Goal: Task Accomplishment & Management: Complete application form

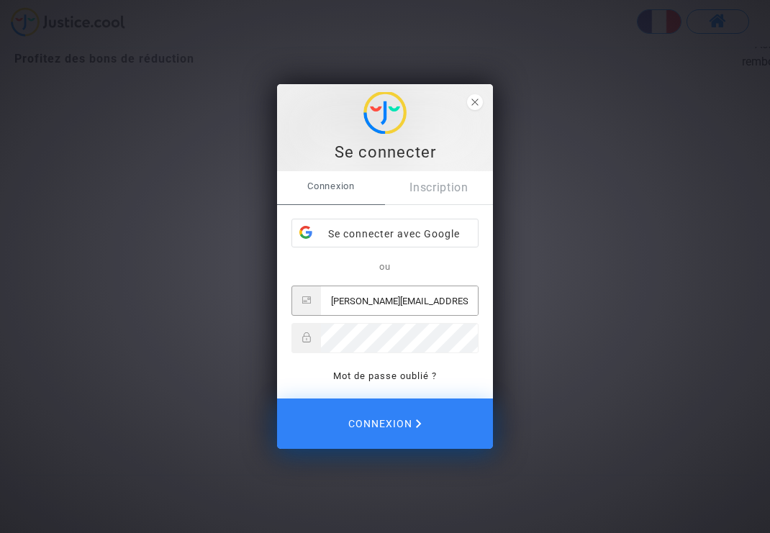
type input "ellen.emma.huynh@gmail.com"
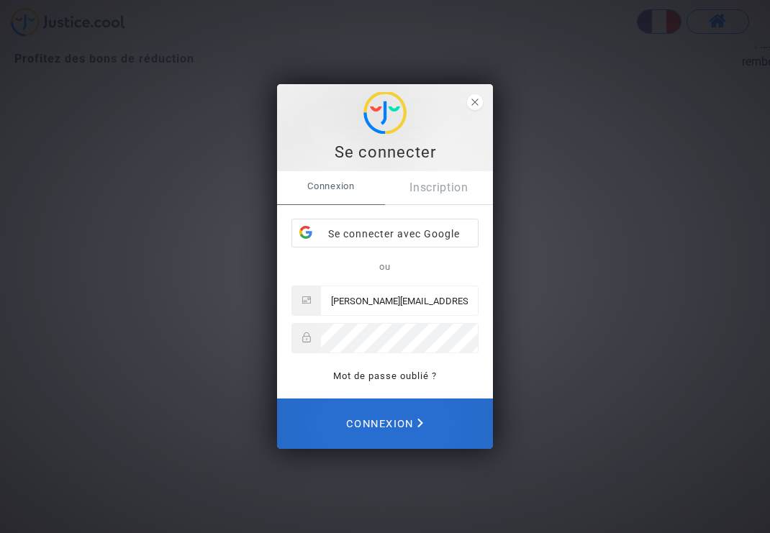
click at [386, 430] on span "Connexion" at bounding box center [384, 424] width 77 height 32
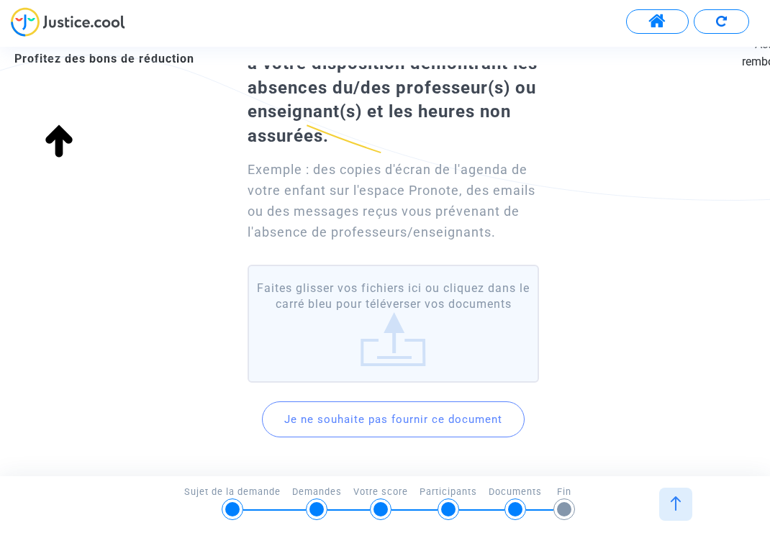
scroll to position [119, 0]
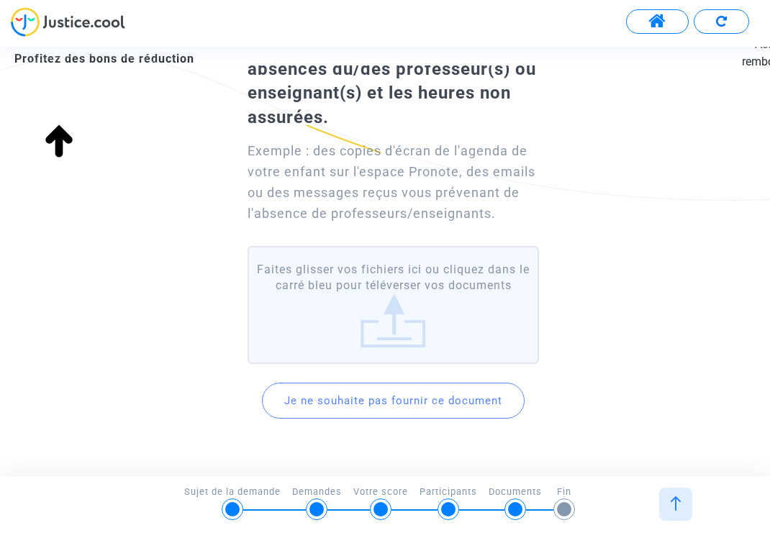
click at [342, 289] on label "Faites glisser vos fichiers ici ou cliquez dans le carré bleu pour téléverser v…" at bounding box center [393, 305] width 291 height 119
click at [0, 0] on input "Faites glisser vos fichiers ici ou cliquez dans le carré bleu pour téléverser v…" at bounding box center [0, 0] width 0 height 0
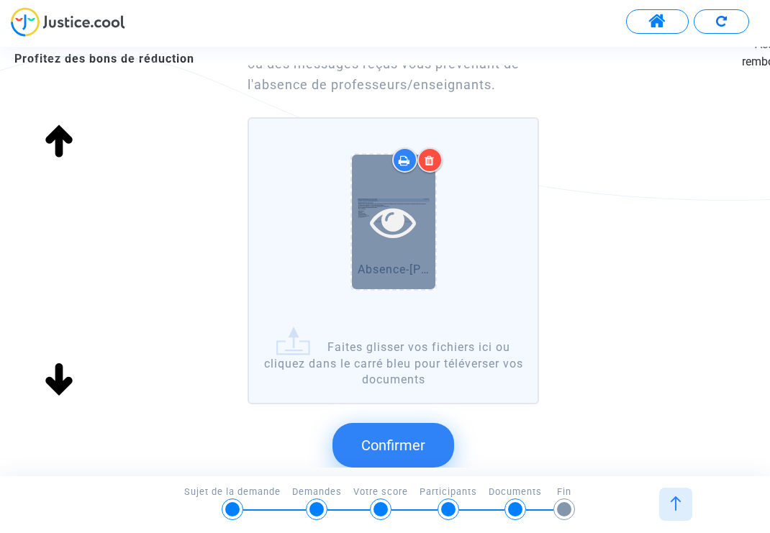
scroll to position [249, 0]
click at [407, 260] on div at bounding box center [393, 221] width 83 height 135
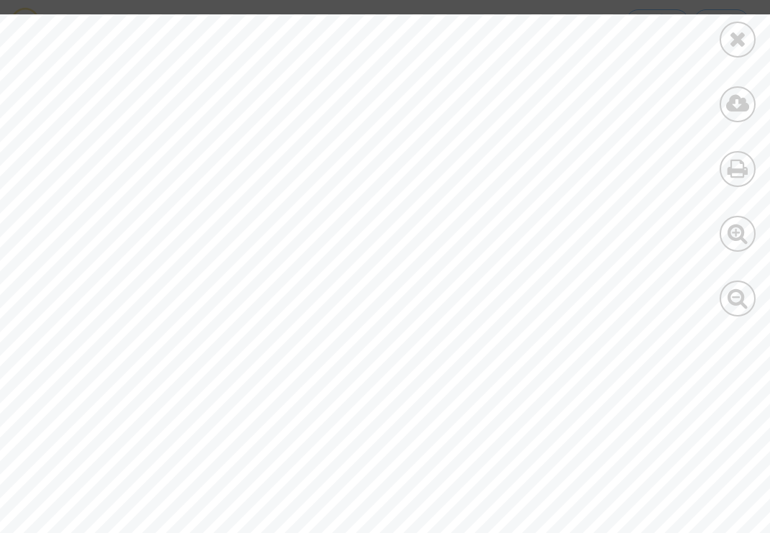
scroll to position [0, 183]
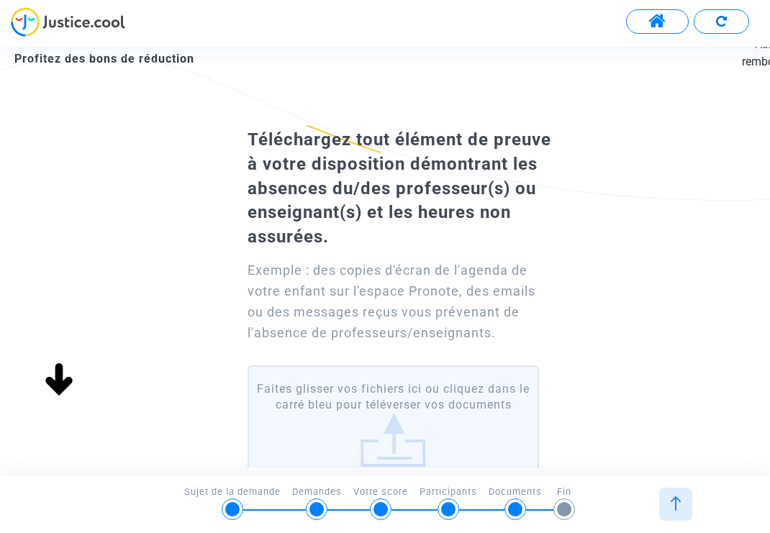
scroll to position [24, 0]
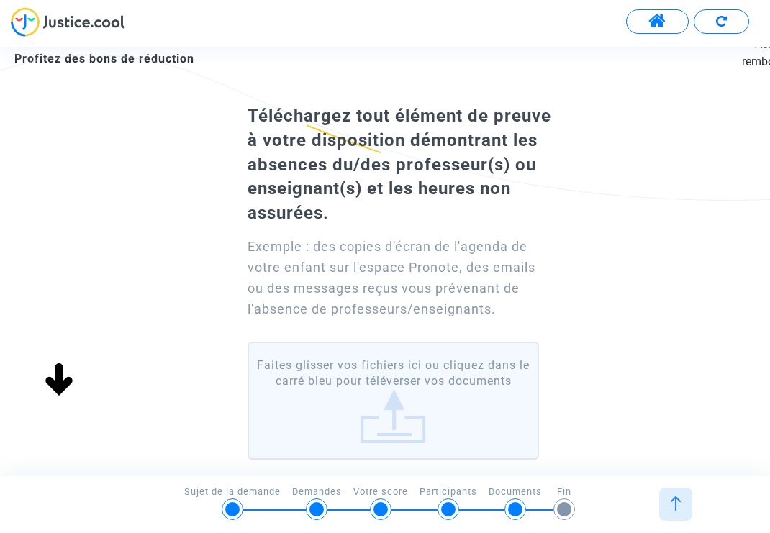
click at [443, 407] on label "Faites glisser vos fichiers ici ou cliquez dans le carré bleu pour téléverser v…" at bounding box center [393, 401] width 291 height 119
click at [0, 0] on input "Faites glisser vos fichiers ici ou cliquez dans le carré bleu pour téléverser v…" at bounding box center [0, 0] width 0 height 0
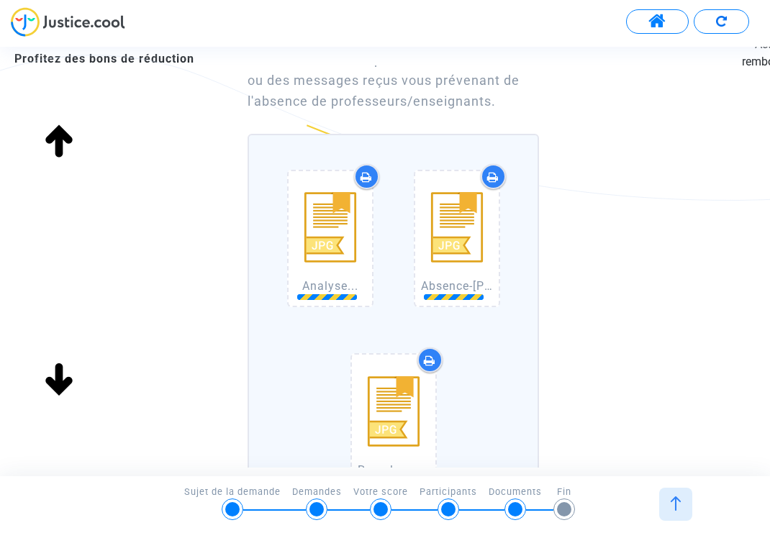
scroll to position [240, 0]
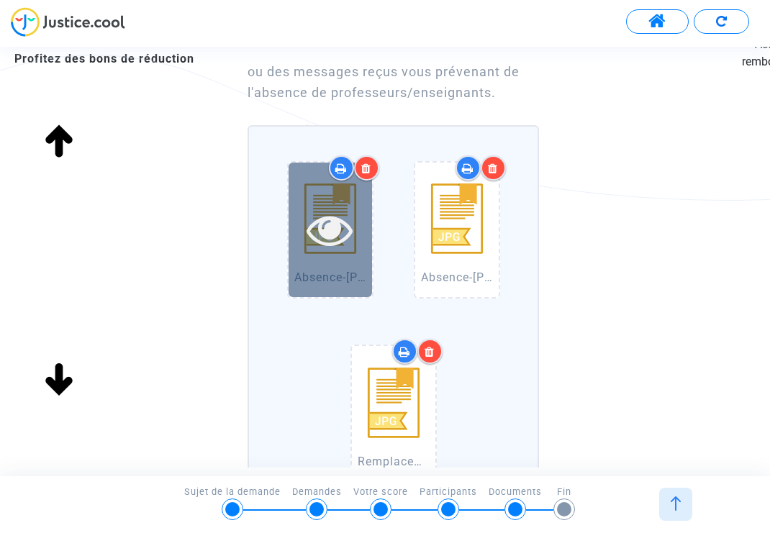
click at [341, 245] on icon at bounding box center [330, 230] width 47 height 46
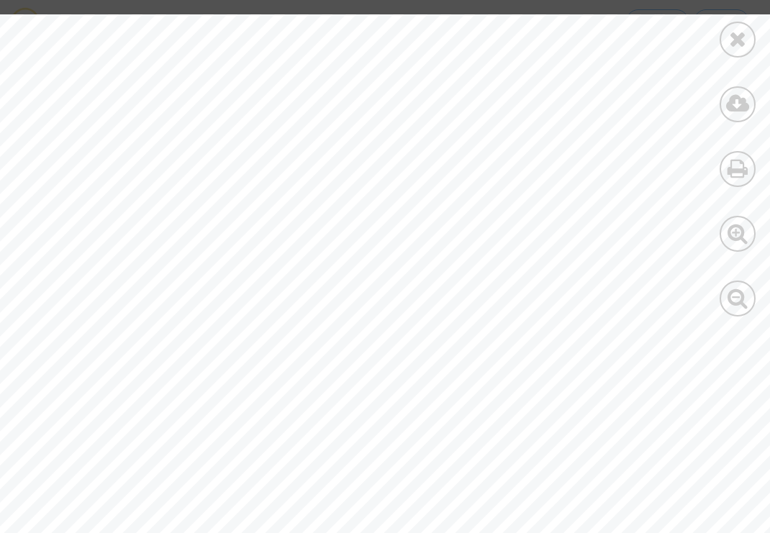
scroll to position [0, 183]
click at [738, 47] on icon at bounding box center [738, 39] width 18 height 22
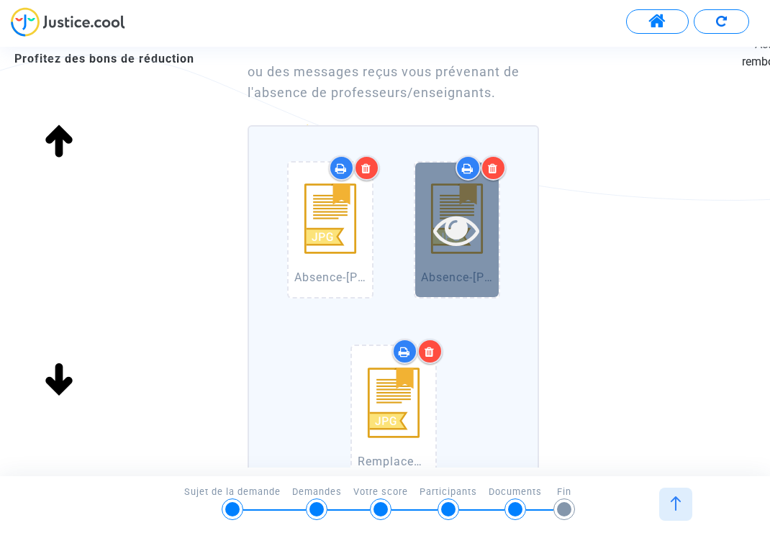
click at [461, 258] on div at bounding box center [456, 230] width 83 height 135
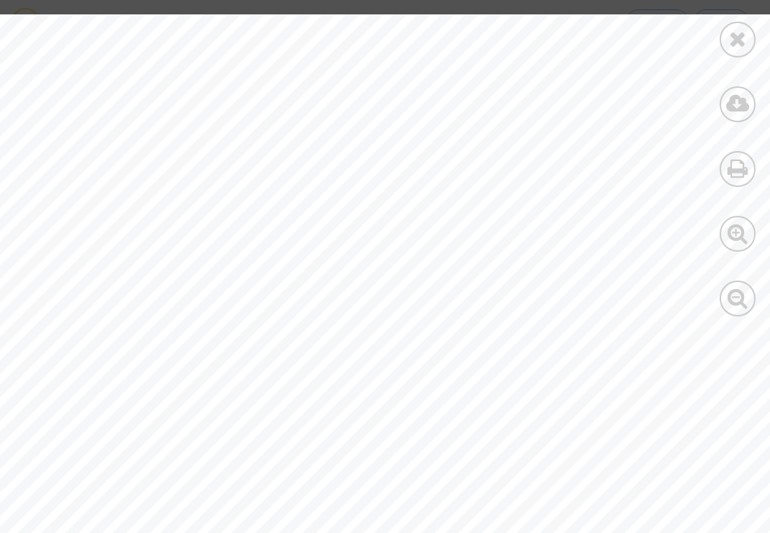
scroll to position [19, 183]
click at [730, 48] on icon at bounding box center [738, 39] width 18 height 22
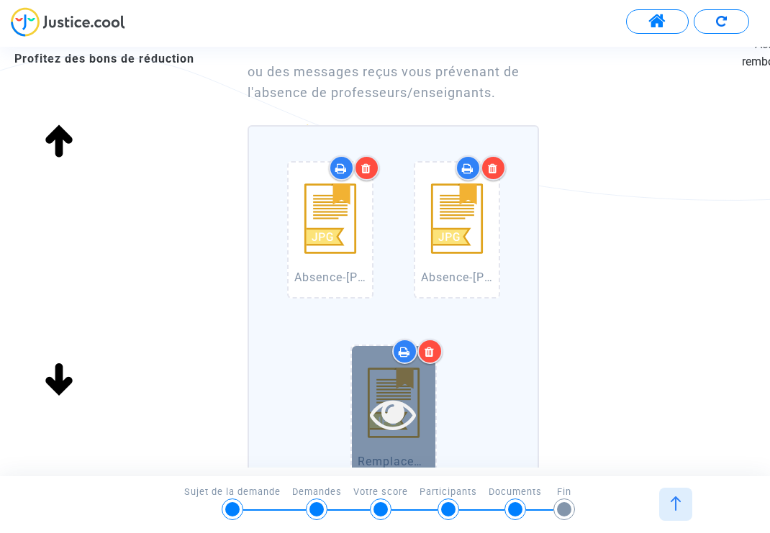
click at [393, 427] on icon at bounding box center [393, 414] width 47 height 46
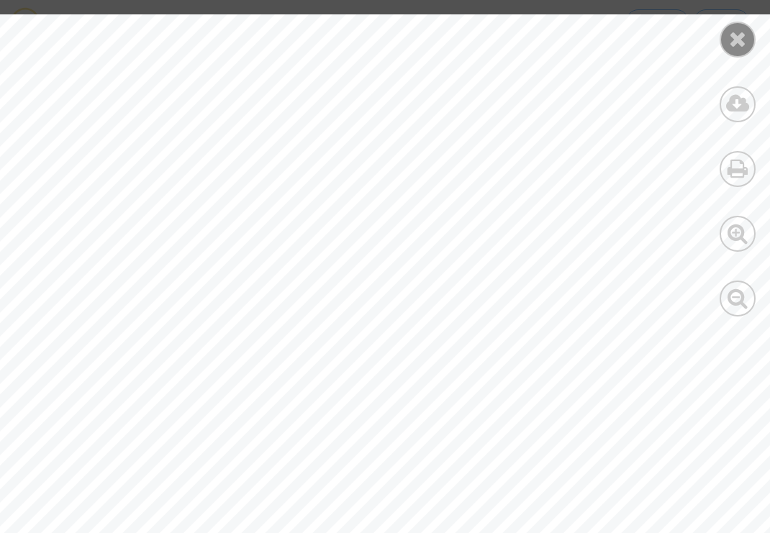
click at [735, 55] on div at bounding box center [738, 40] width 36 height 36
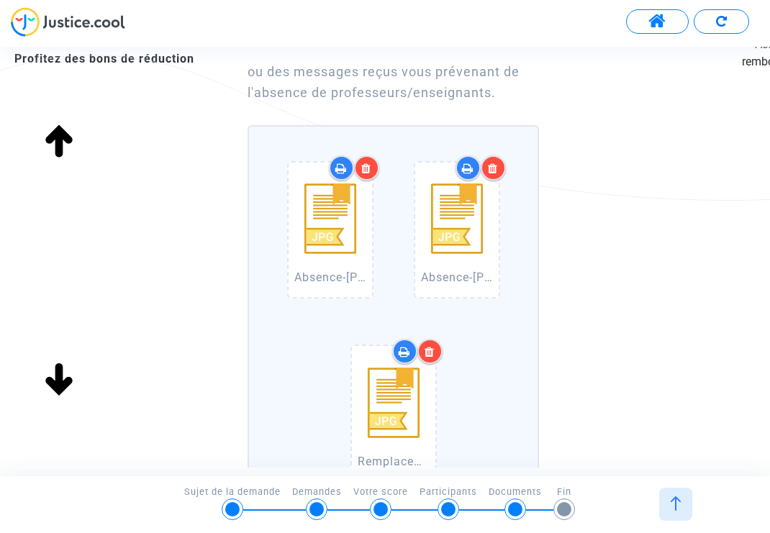
scroll to position [584, 0]
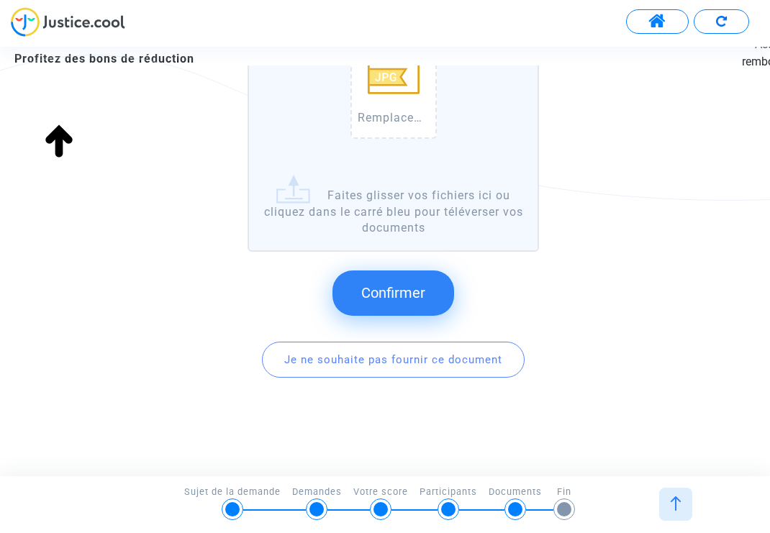
click at [410, 294] on span "Confirmer" at bounding box center [393, 292] width 64 height 17
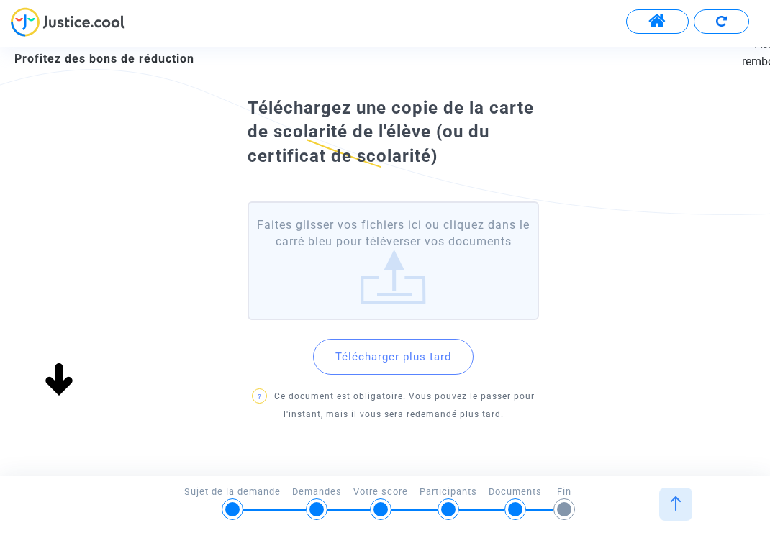
scroll to position [0, 0]
click at [410, 252] on label "Faites glisser vos fichiers ici ou cliquez dans le carré bleu pour téléverser v…" at bounding box center [393, 260] width 291 height 119
click at [0, 0] on input "Faites glisser vos fichiers ici ou cliquez dans le carré bleu pour téléverser v…" at bounding box center [0, 0] width 0 height 0
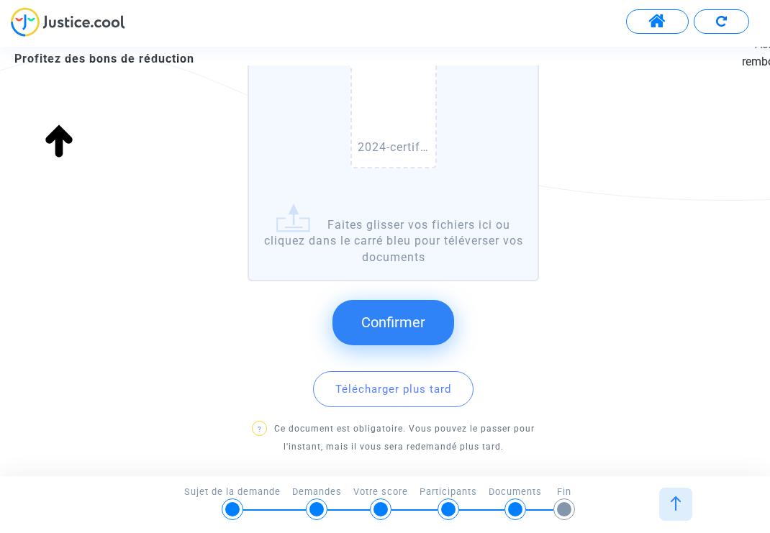
scroll to position [252, 0]
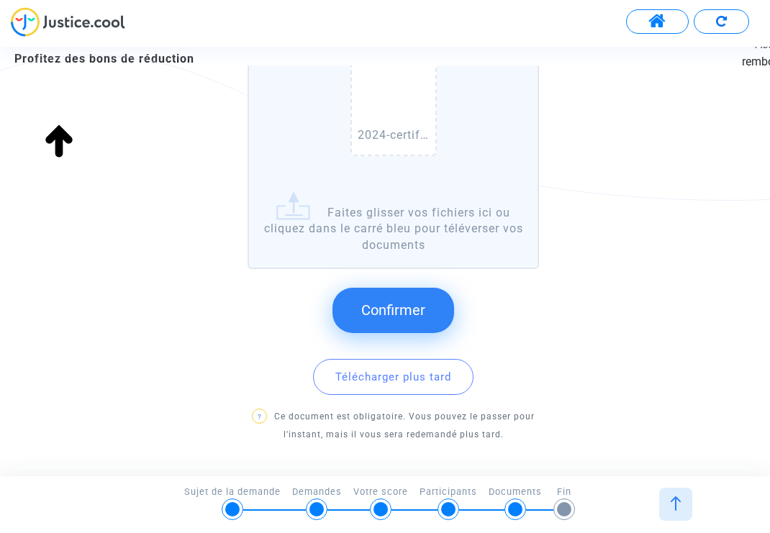
click at [404, 319] on span "Confirmer" at bounding box center [393, 310] width 64 height 17
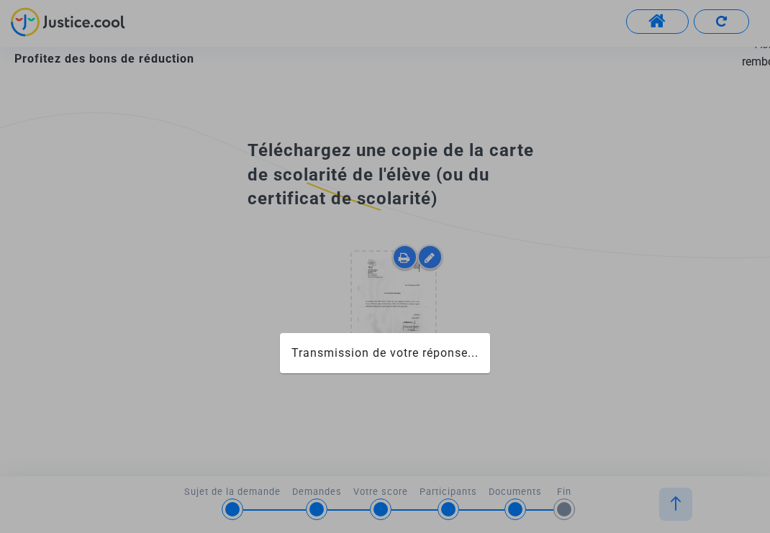
scroll to position [0, 0]
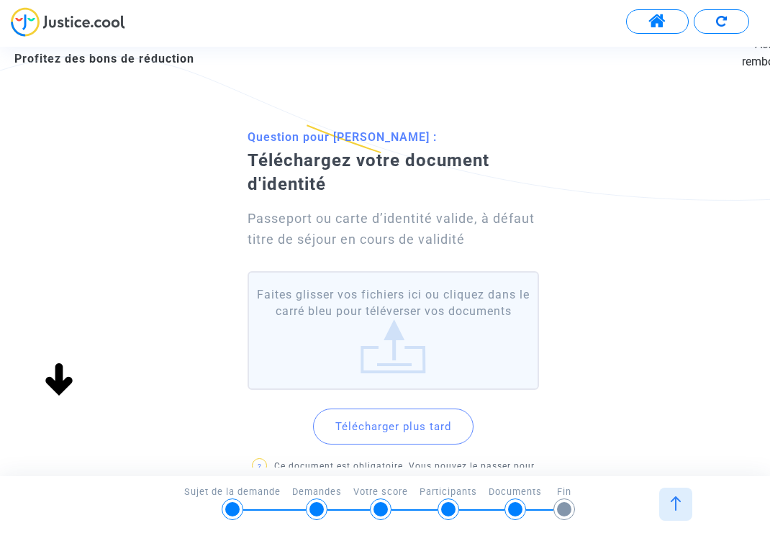
click at [369, 305] on label "Faites glisser vos fichiers ici ou cliquez dans le carré bleu pour téléverser v…" at bounding box center [393, 330] width 291 height 119
click at [0, 0] on input "Faites glisser vos fichiers ici ou cliquez dans le carré bleu pour téléverser v…" at bounding box center [0, 0] width 0 height 0
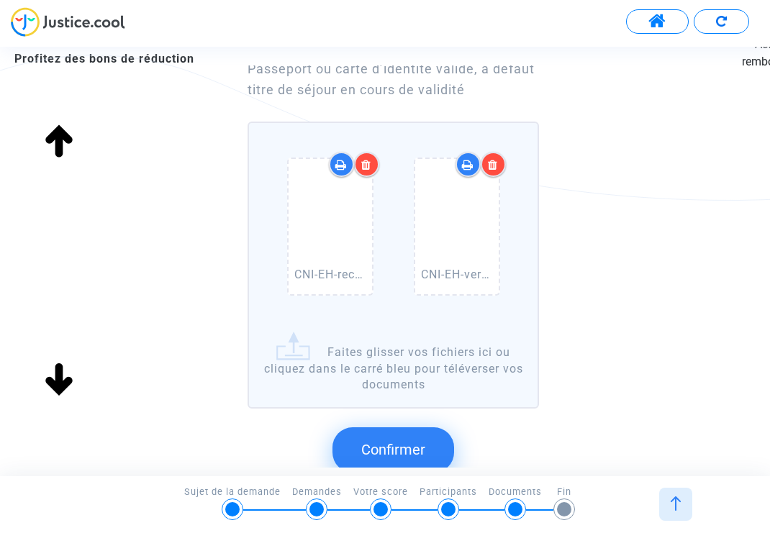
scroll to position [156, 0]
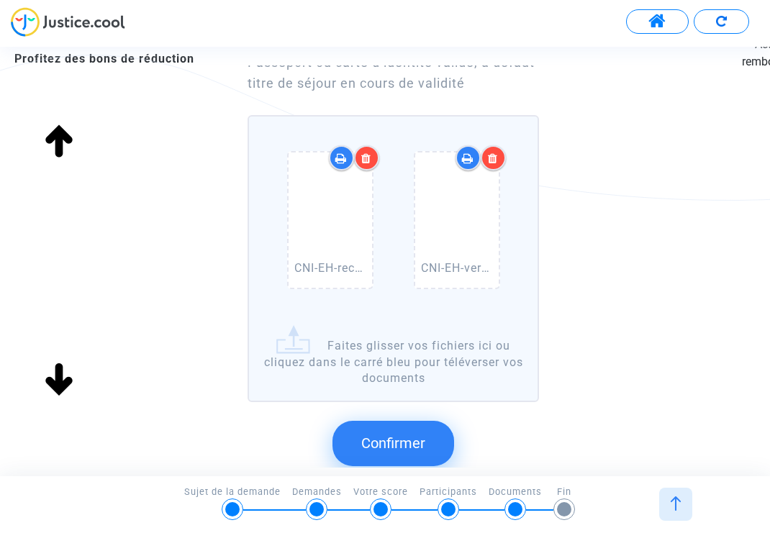
click at [420, 443] on span "Confirmer" at bounding box center [393, 443] width 64 height 17
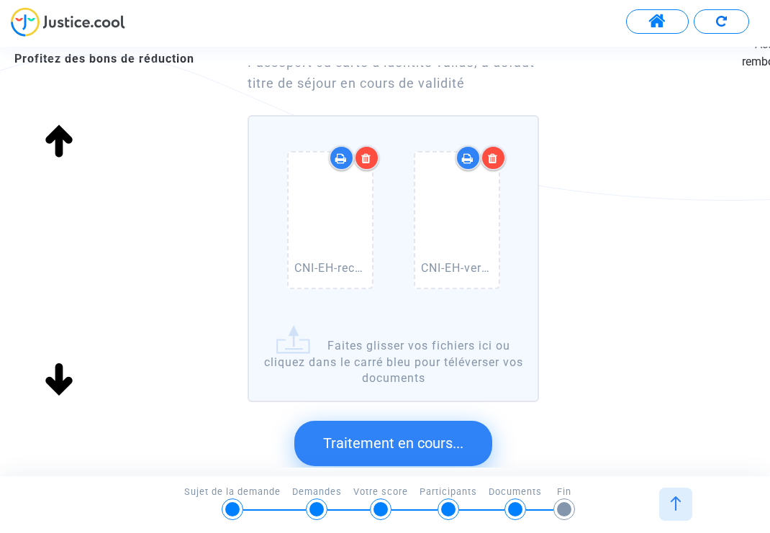
scroll to position [0, 0]
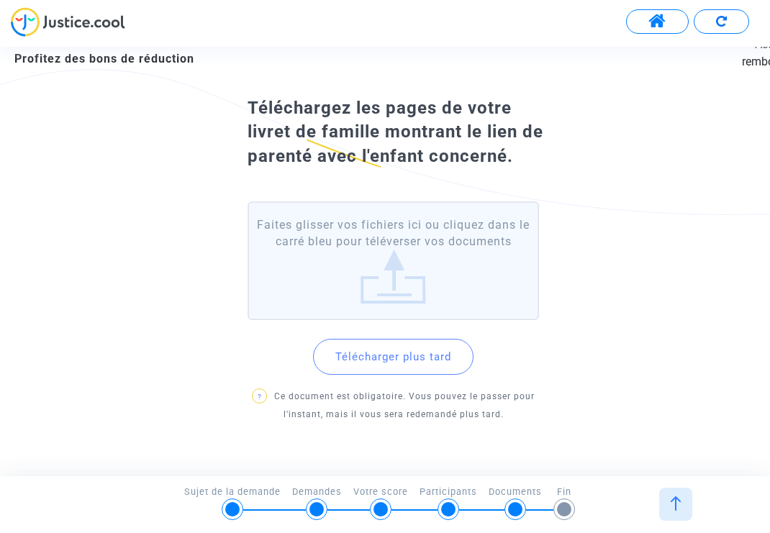
click at [423, 251] on label "Faites glisser vos fichiers ici ou cliquez dans le carré bleu pour téléverser v…" at bounding box center [393, 260] width 291 height 119
click at [0, 0] on input "Faites glisser vos fichiers ici ou cliquez dans le carré bleu pour téléverser v…" at bounding box center [0, 0] width 0 height 0
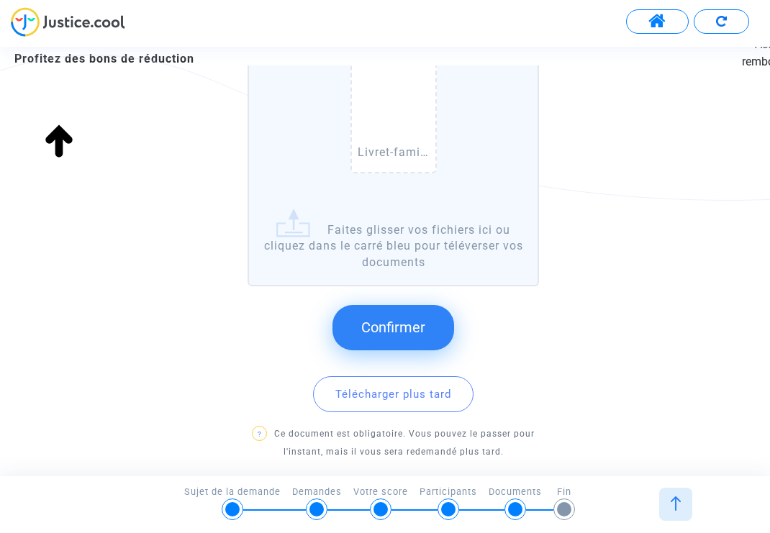
scroll to position [307, 0]
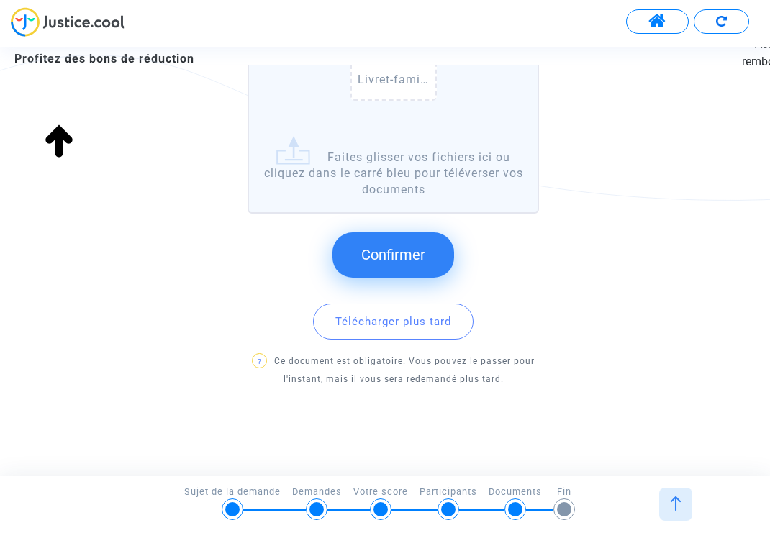
click at [376, 240] on button "Confirmer" at bounding box center [393, 254] width 122 height 45
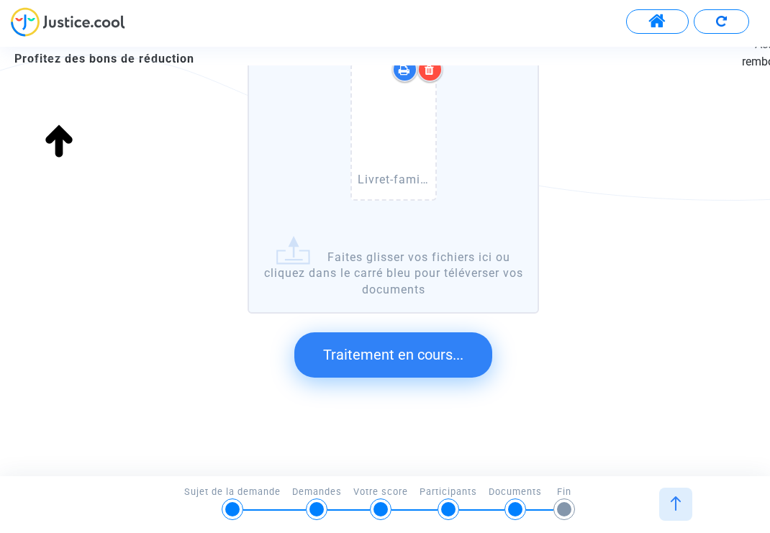
scroll to position [0, 0]
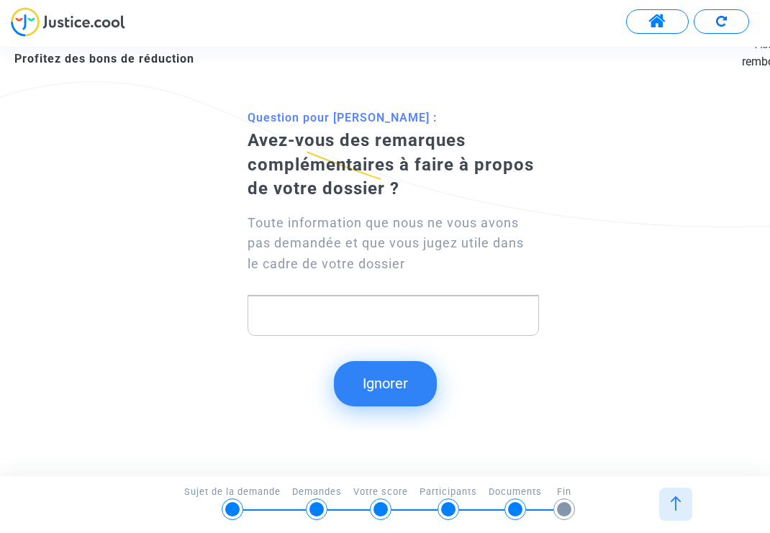
click at [373, 311] on p "Rich Text Editor, main" at bounding box center [393, 316] width 276 height 18
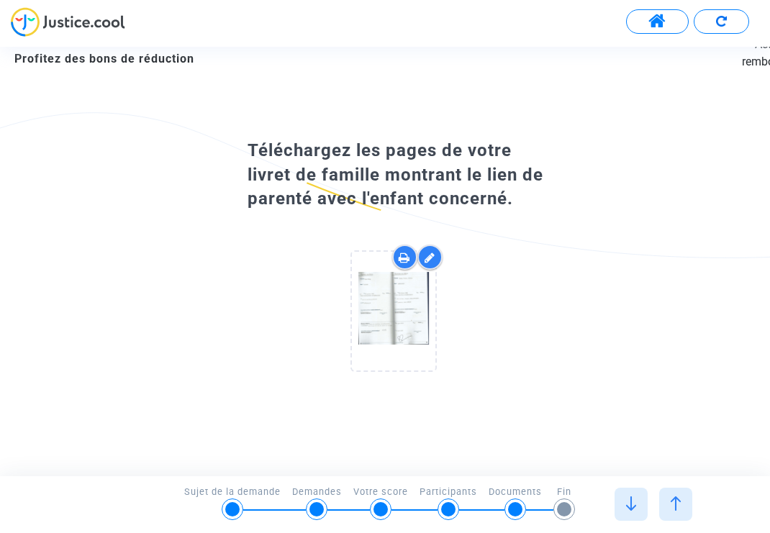
click at [637, 511] on div at bounding box center [631, 504] width 33 height 33
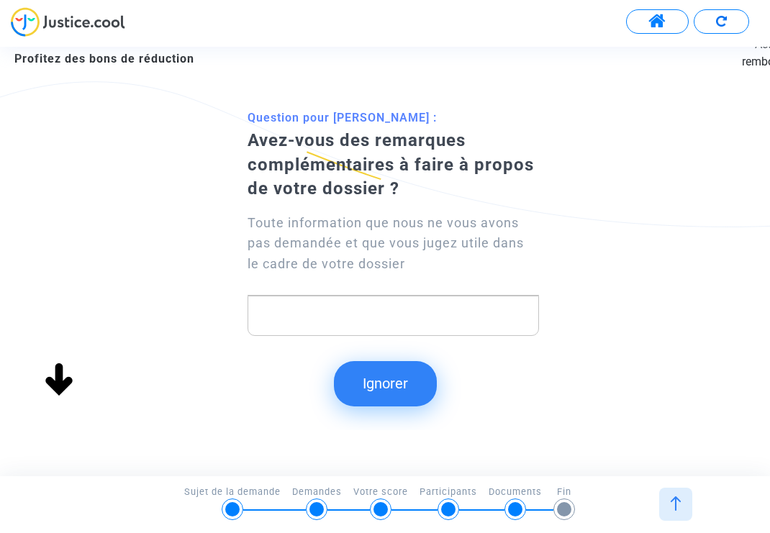
click at [417, 323] on p "Rich Text Editor, main" at bounding box center [393, 316] width 276 height 18
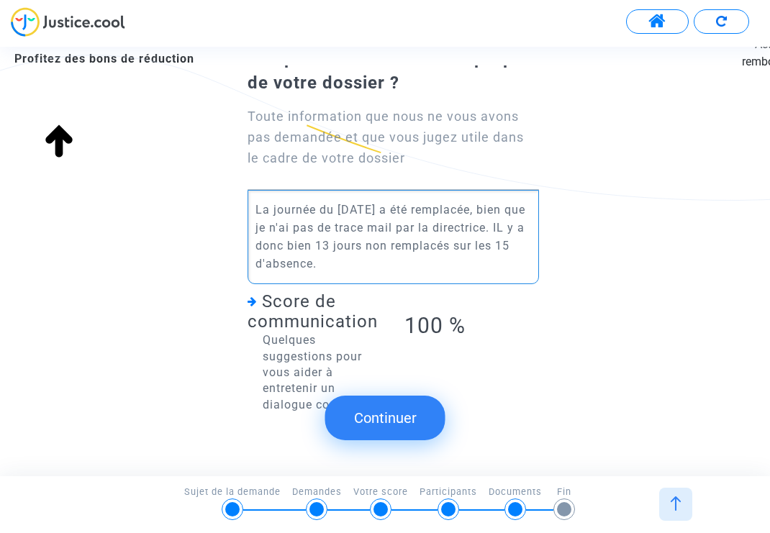
scroll to position [125, 0]
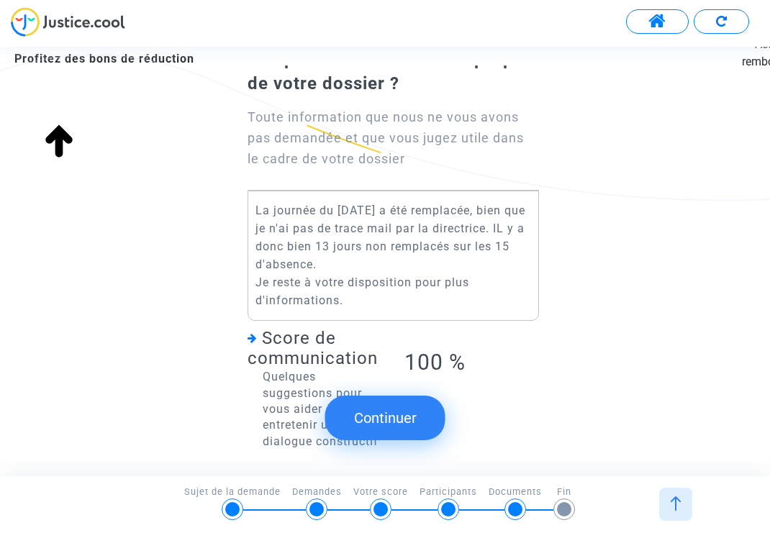
click at [412, 422] on button "Continuer" at bounding box center [385, 418] width 120 height 45
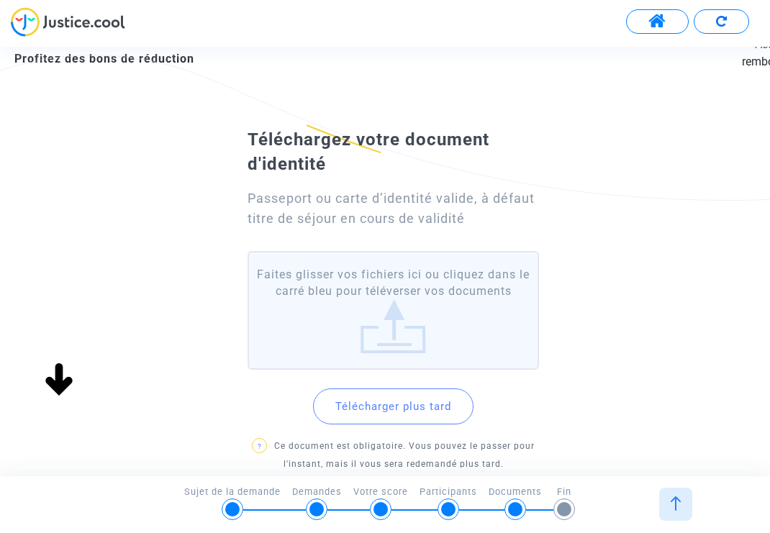
click at [386, 284] on label "Faites glisser vos fichiers ici ou cliquez dans le carré bleu pour téléverser v…" at bounding box center [393, 310] width 291 height 119
click at [0, 0] on input "Faites glisser vos fichiers ici ou cliquez dans le carré bleu pour téléverser v…" at bounding box center [0, 0] width 0 height 0
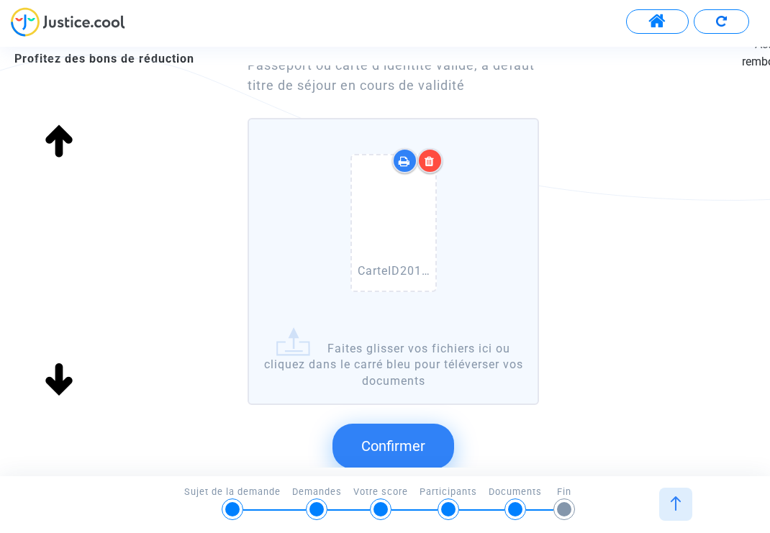
scroll to position [134, 0]
click at [412, 440] on span "Confirmer" at bounding box center [393, 445] width 64 height 17
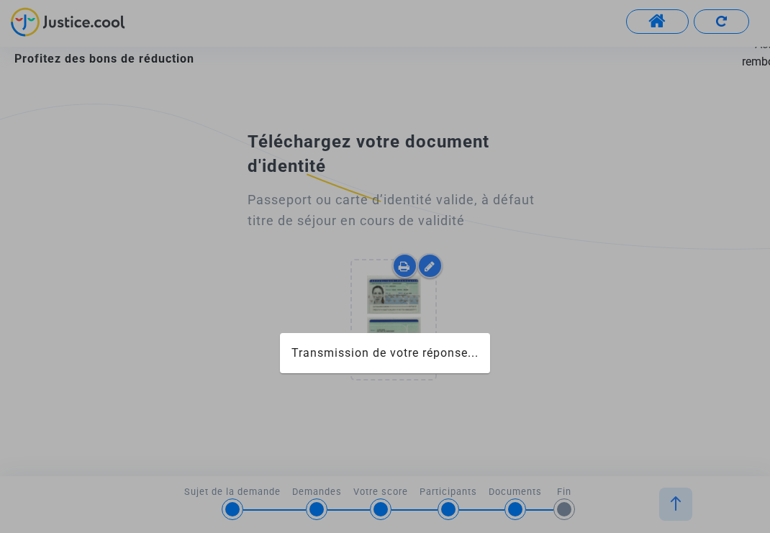
scroll to position [0, 0]
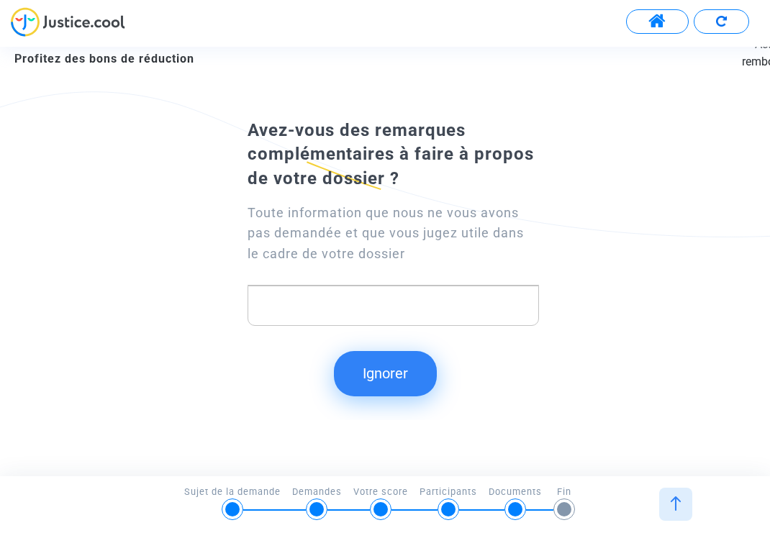
click at [410, 369] on button "Ignorer" at bounding box center [385, 373] width 103 height 45
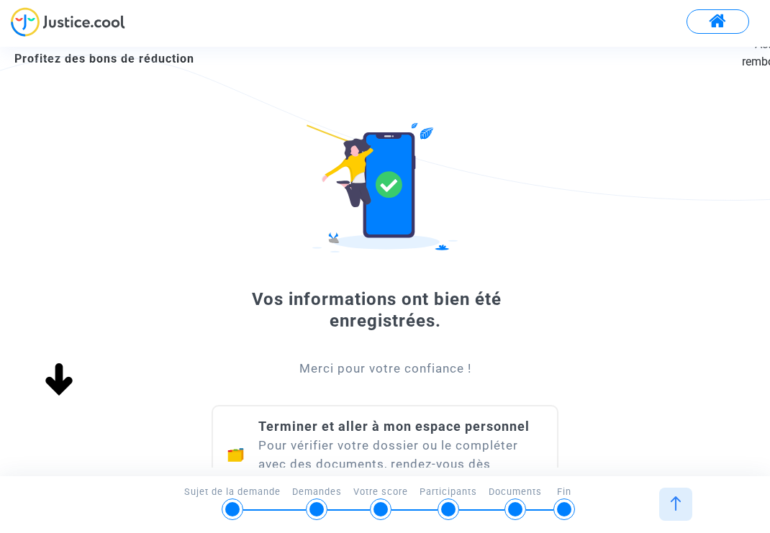
click at [75, 24] on img at bounding box center [68, 22] width 114 height 30
click at [381, 419] on span "Terminer et aller à mon espace personnel" at bounding box center [393, 426] width 271 height 15
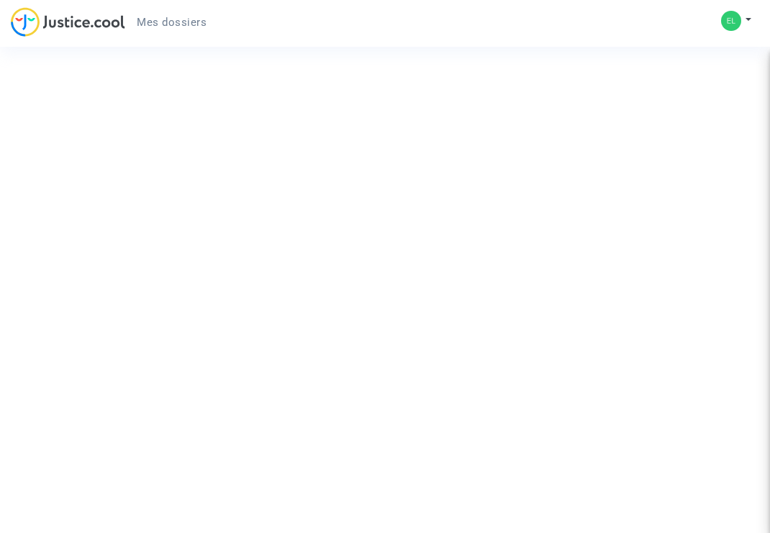
scroll to position [660, 0]
